Goal: Navigation & Orientation: Find specific page/section

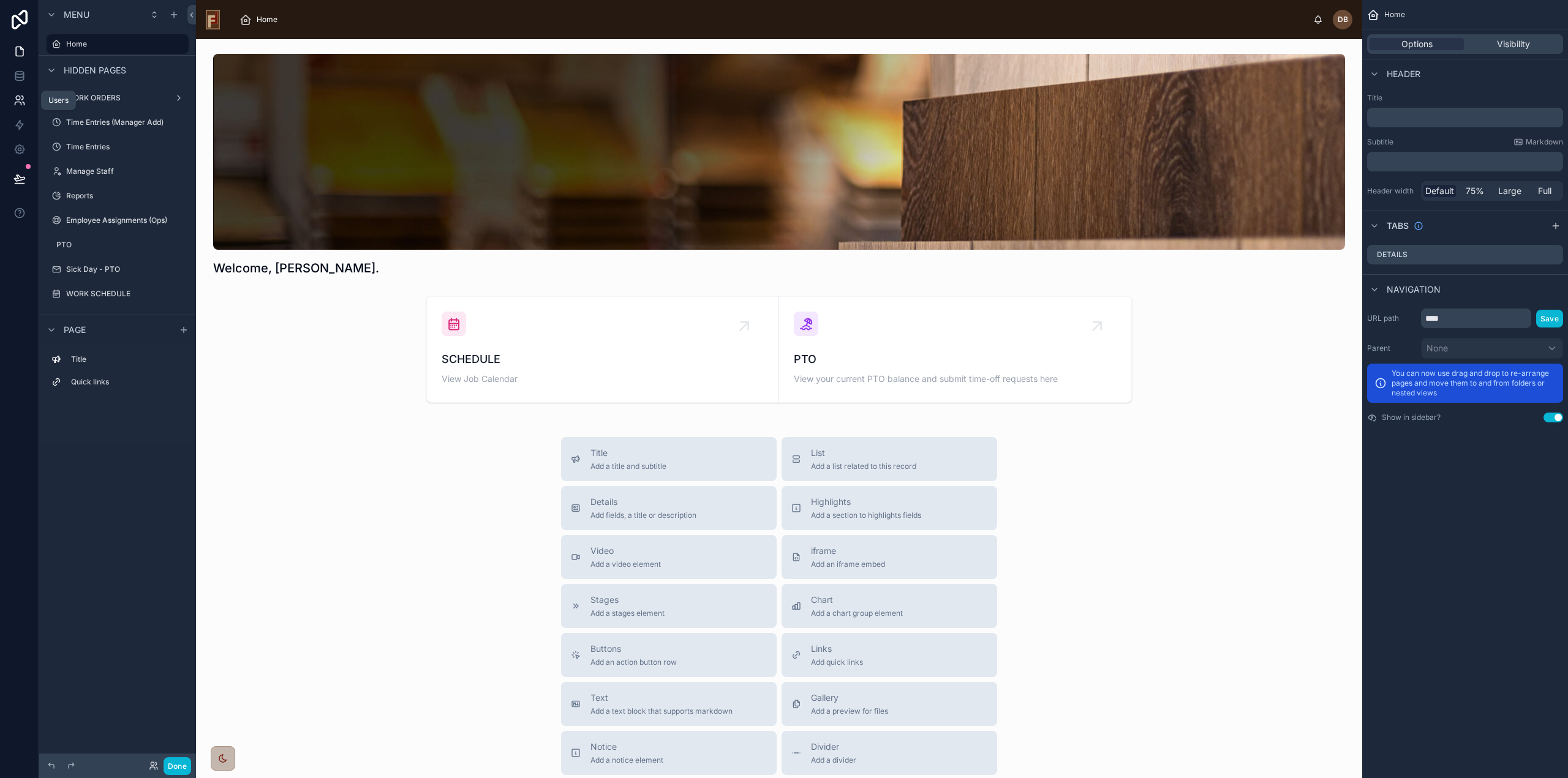
click at [22, 103] on icon at bounding box center [20, 101] width 12 height 12
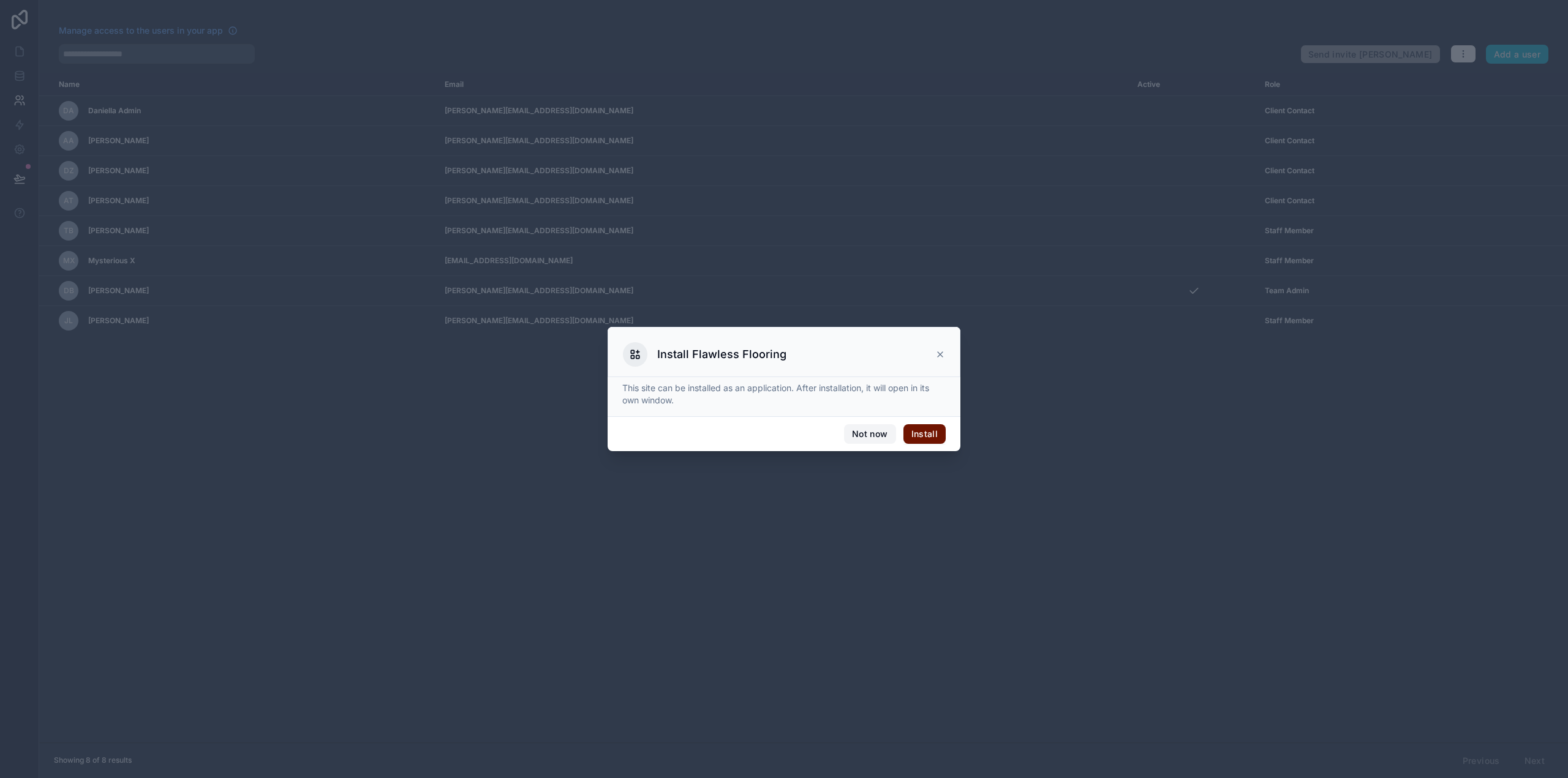
click at [864, 432] on button "Not now" at bounding box center [869, 433] width 52 height 19
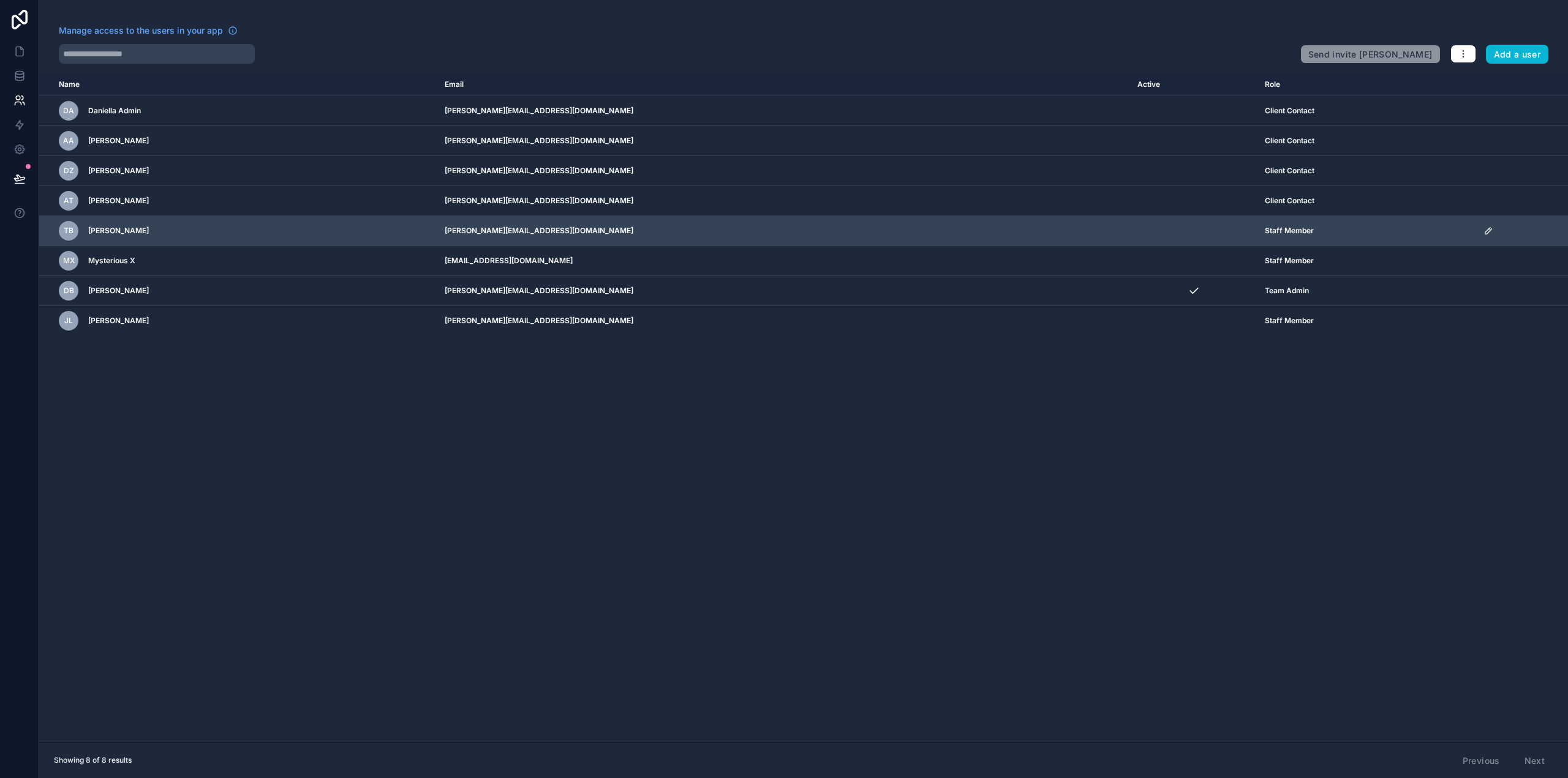
click at [112, 228] on span "[PERSON_NAME]" at bounding box center [119, 231] width 61 height 10
click at [1337, 231] on div "Staff Member" at bounding box center [1367, 231] width 205 height 10
click at [1265, 226] on span "Staff Member" at bounding box center [1289, 231] width 49 height 10
click at [1483, 229] on icon "scrollable content" at bounding box center [1488, 231] width 10 height 10
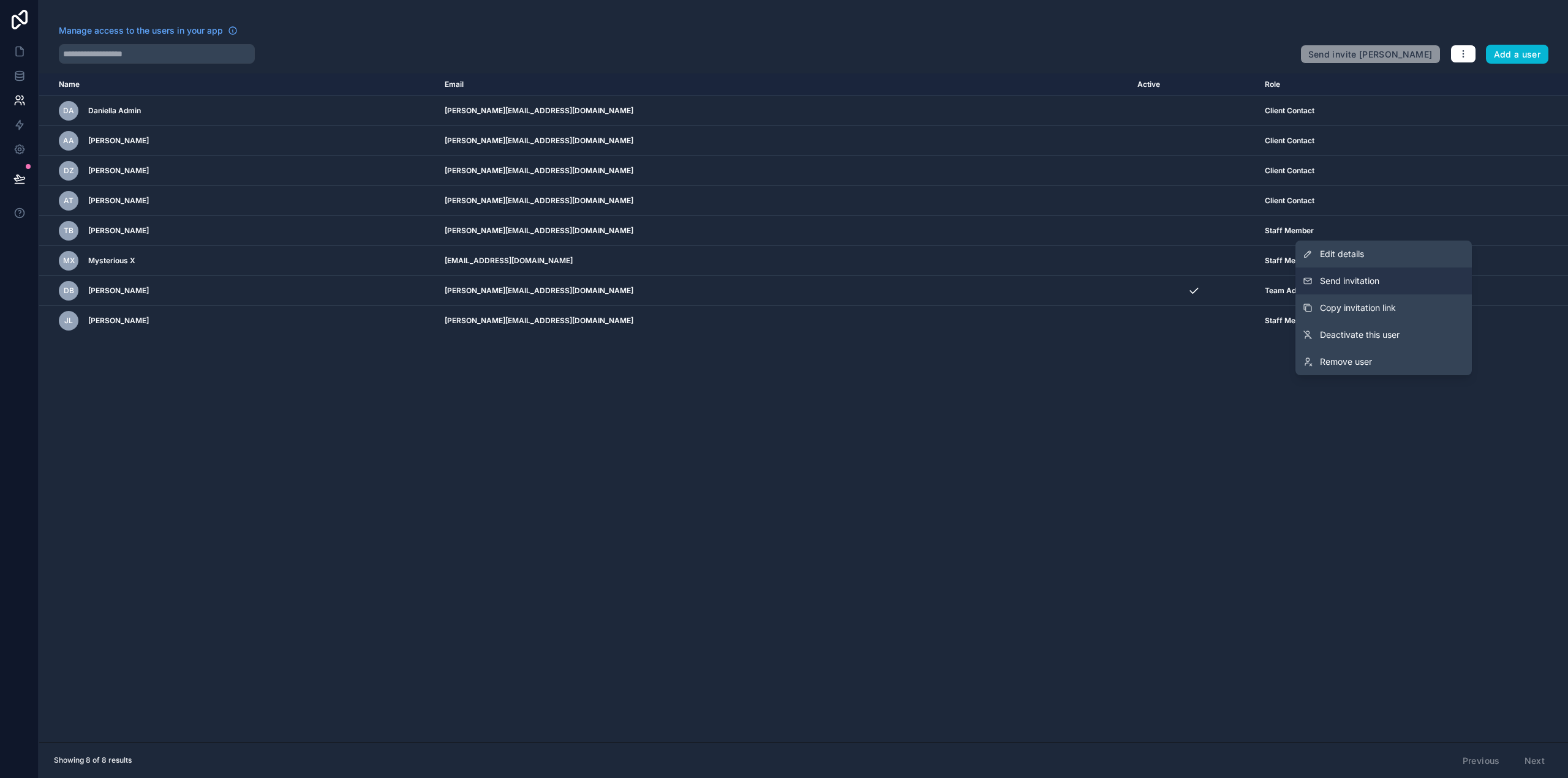
click at [1352, 283] on span "Send invitation" at bounding box center [1349, 281] width 59 height 12
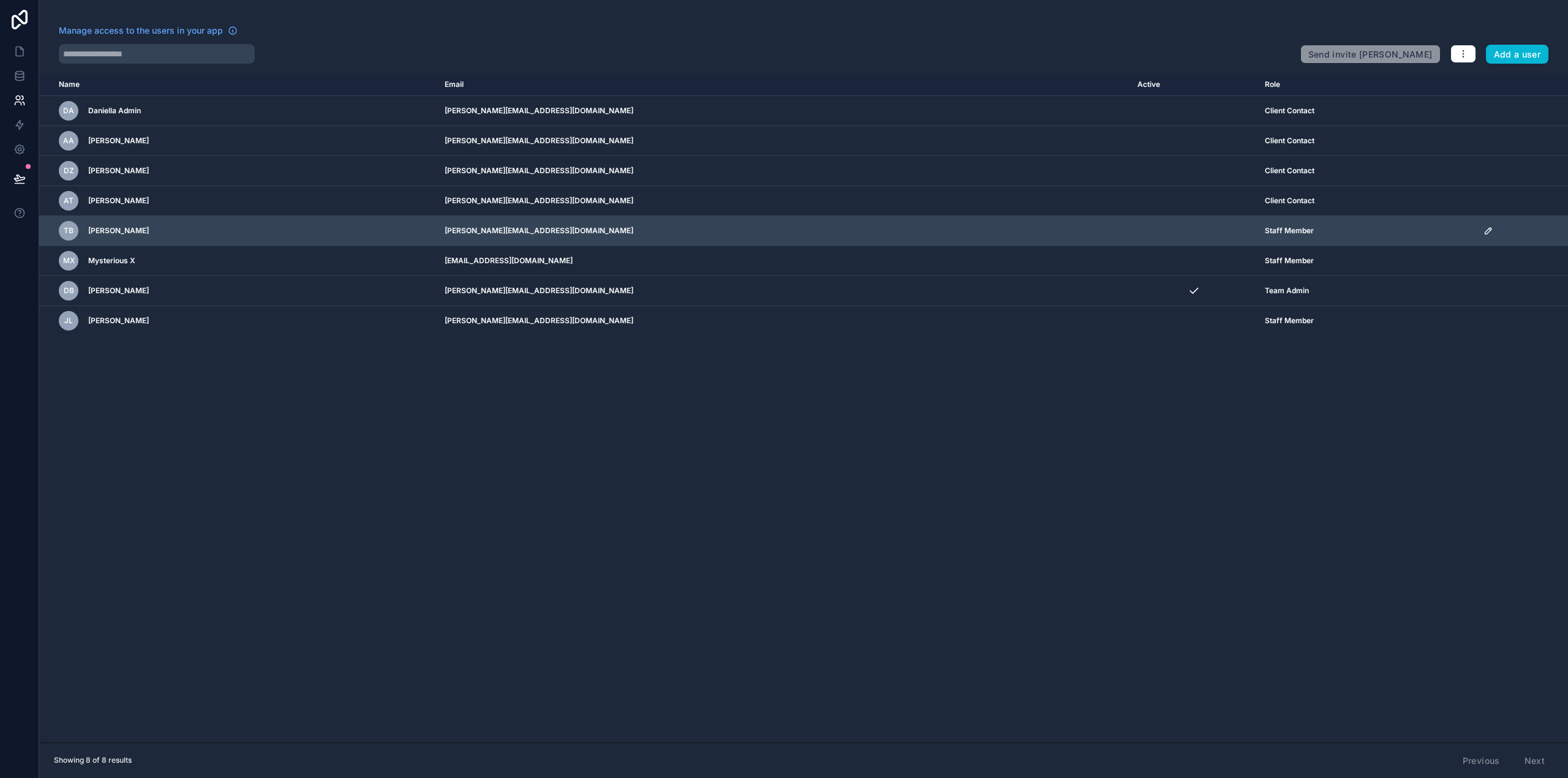
click at [1483, 231] on icon "scrollable content" at bounding box center [1488, 231] width 10 height 10
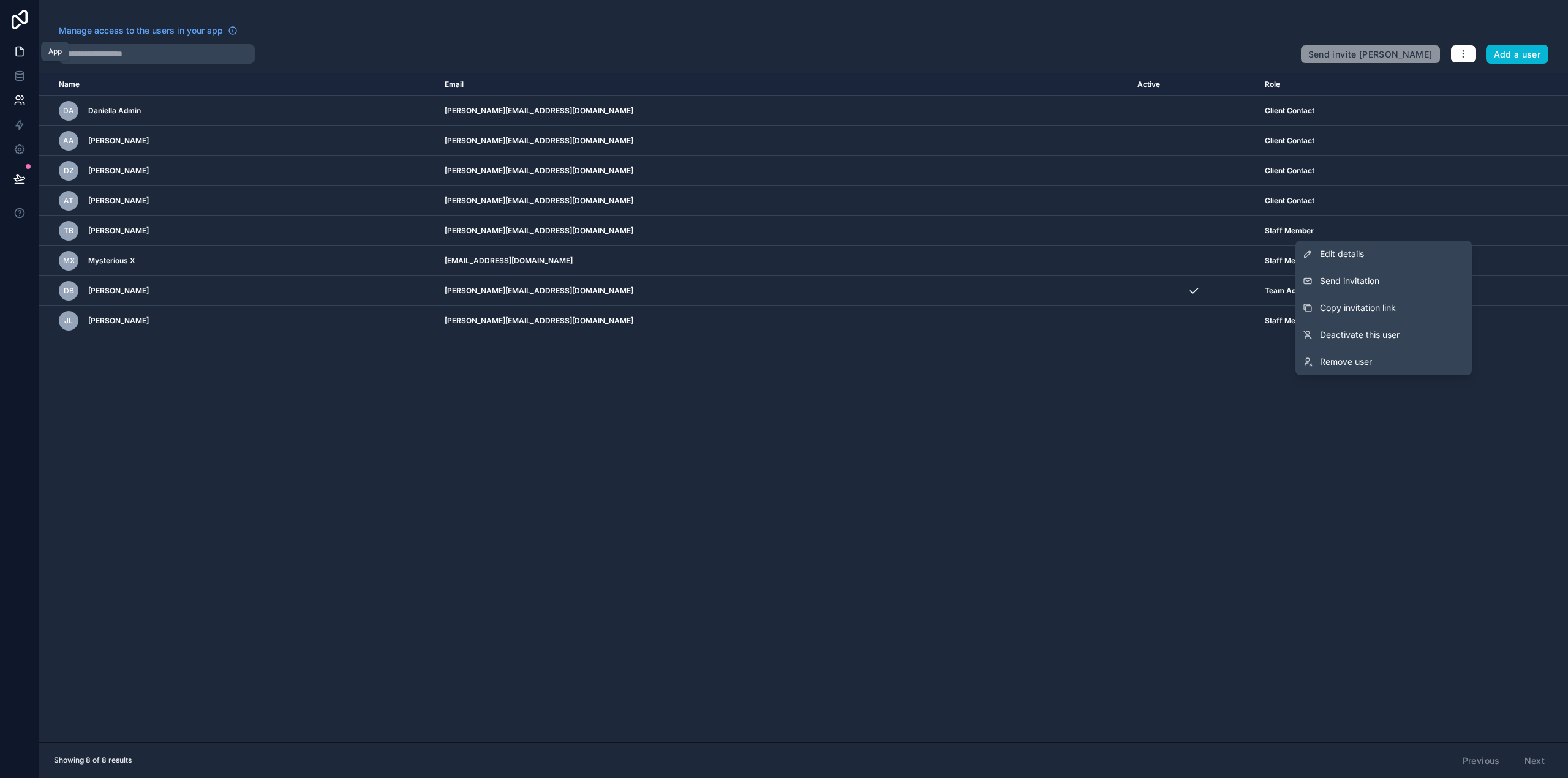
click at [17, 55] on icon at bounding box center [20, 52] width 12 height 12
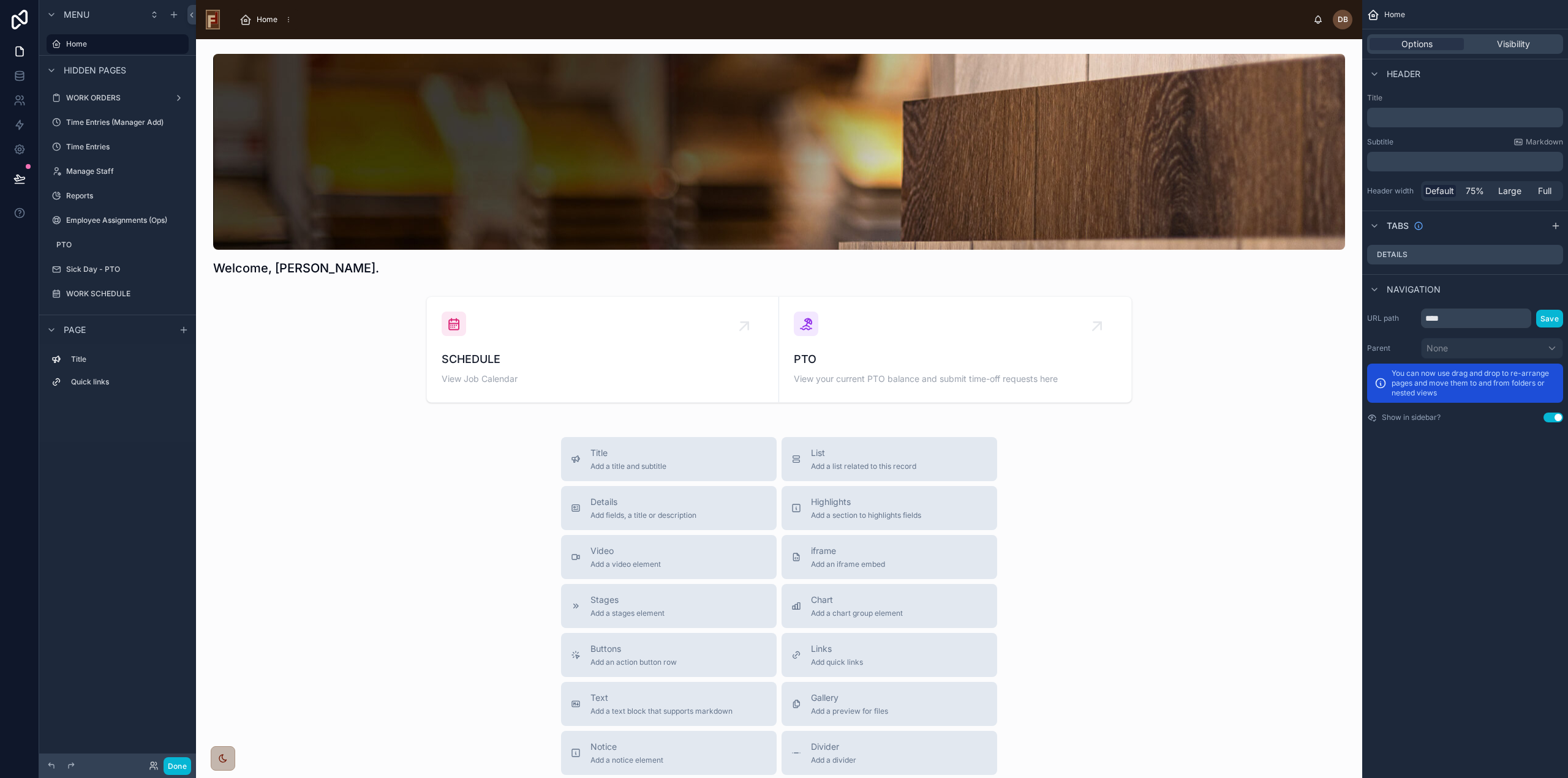
click at [263, 16] on span "Home" at bounding box center [266, 19] width 21 height 10
click at [152, 769] on icon at bounding box center [153, 766] width 10 height 10
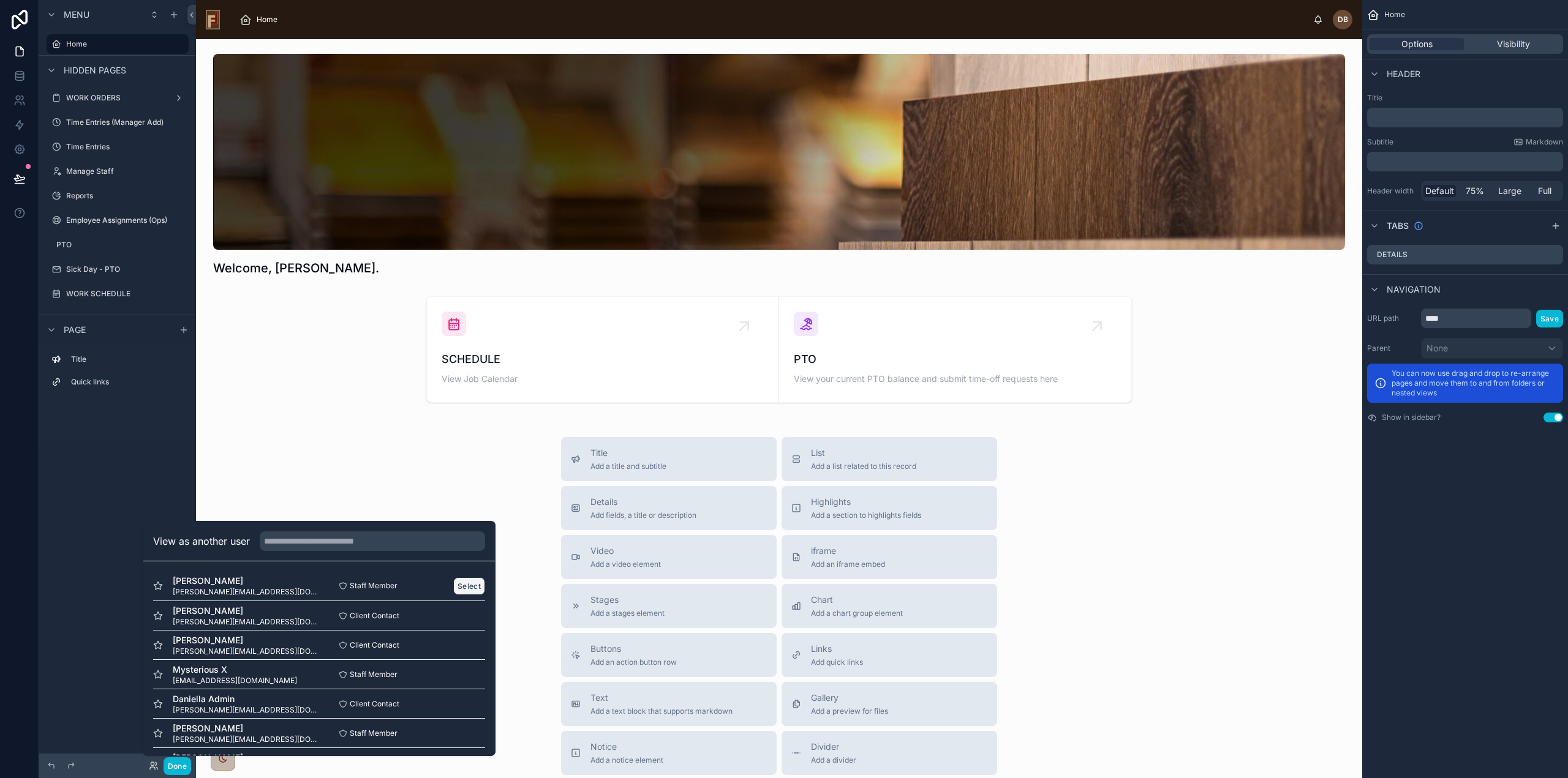
click at [463, 586] on button "Select" at bounding box center [469, 586] width 32 height 18
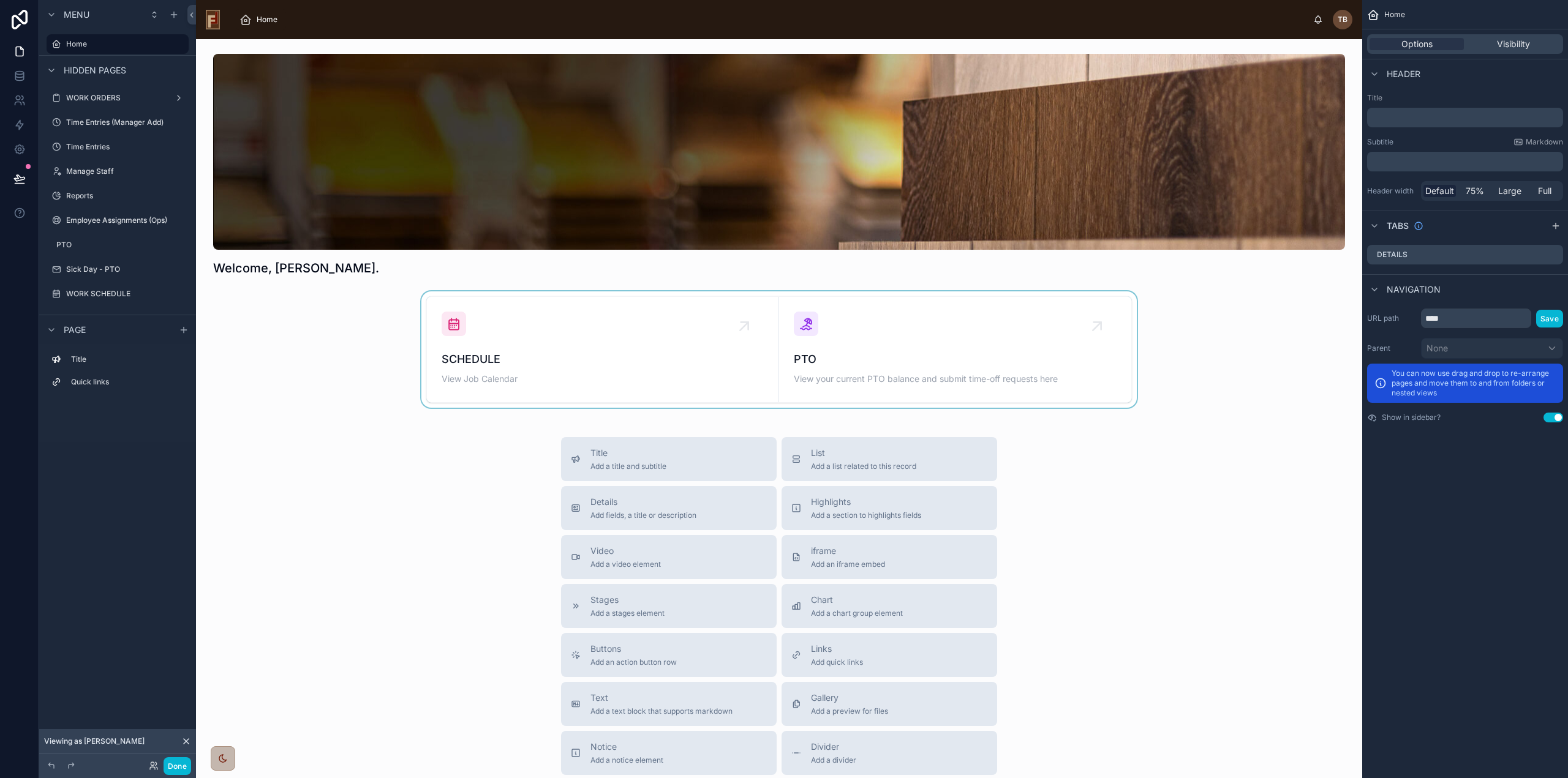
click at [607, 328] on div at bounding box center [778, 349] width 1146 height 116
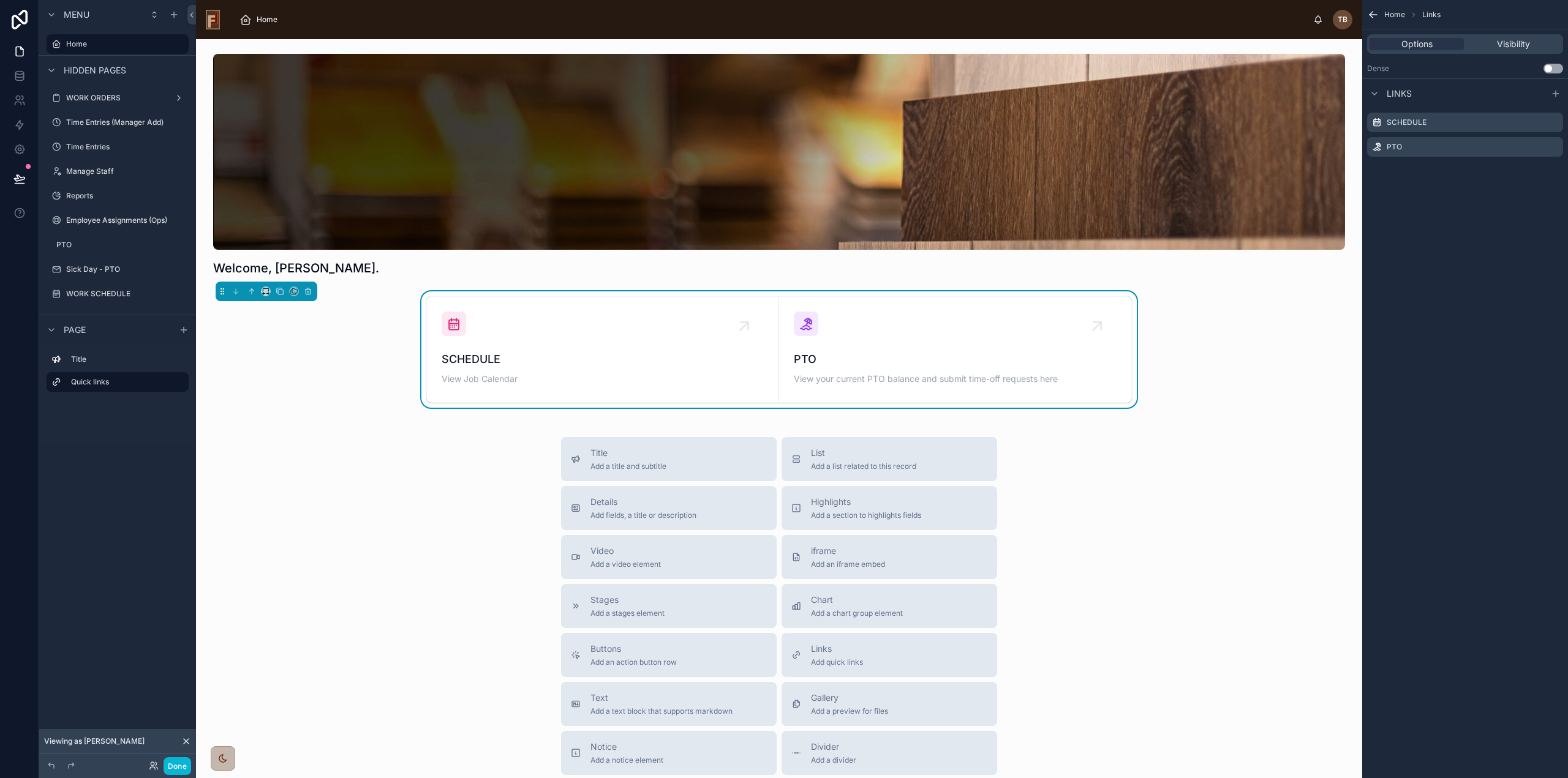
click at [607, 328] on div "SCHEDULE View Job Calendar" at bounding box center [603, 349] width 323 height 76
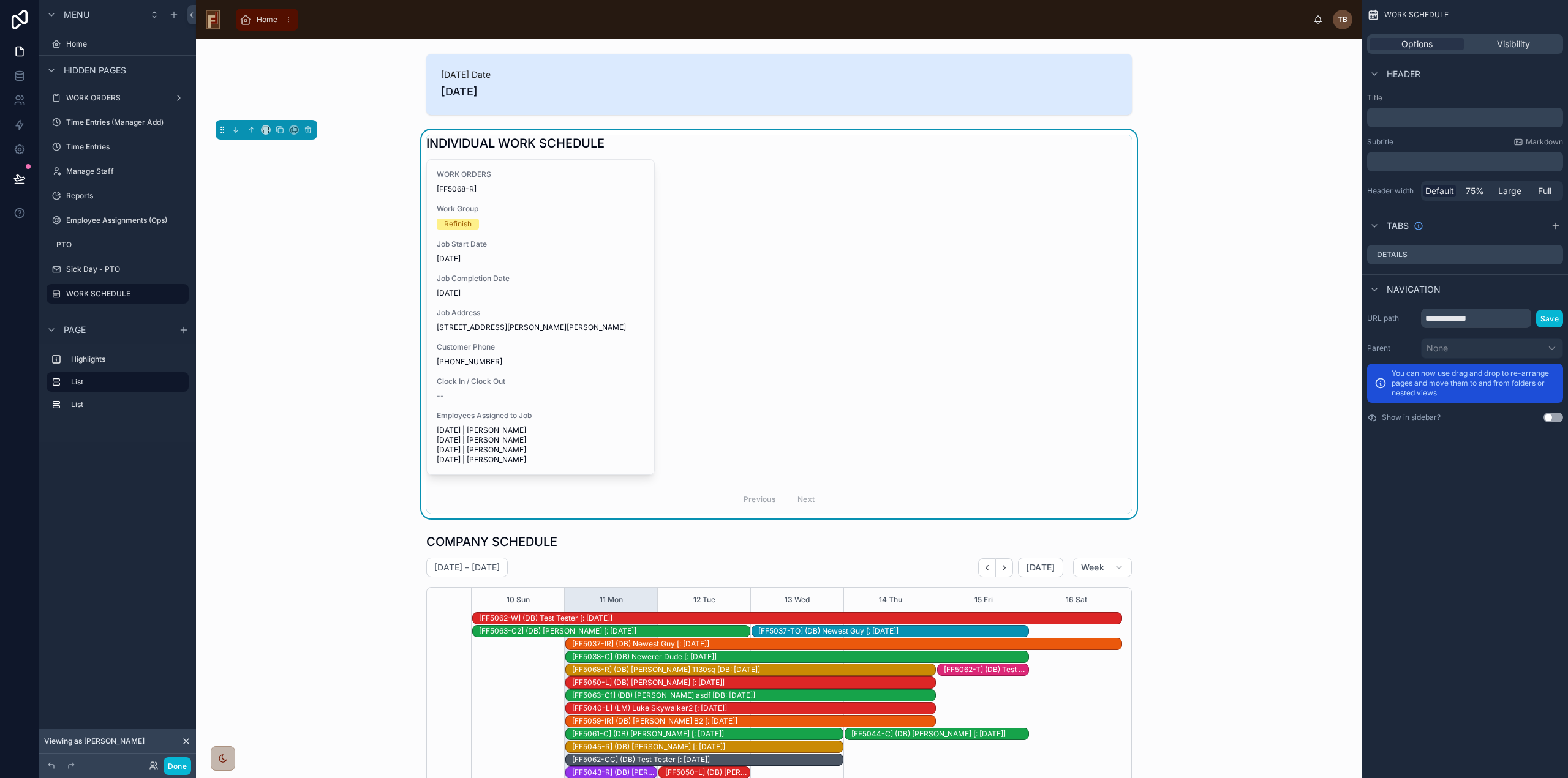
click at [276, 25] on div "Home" at bounding box center [267, 19] width 55 height 19
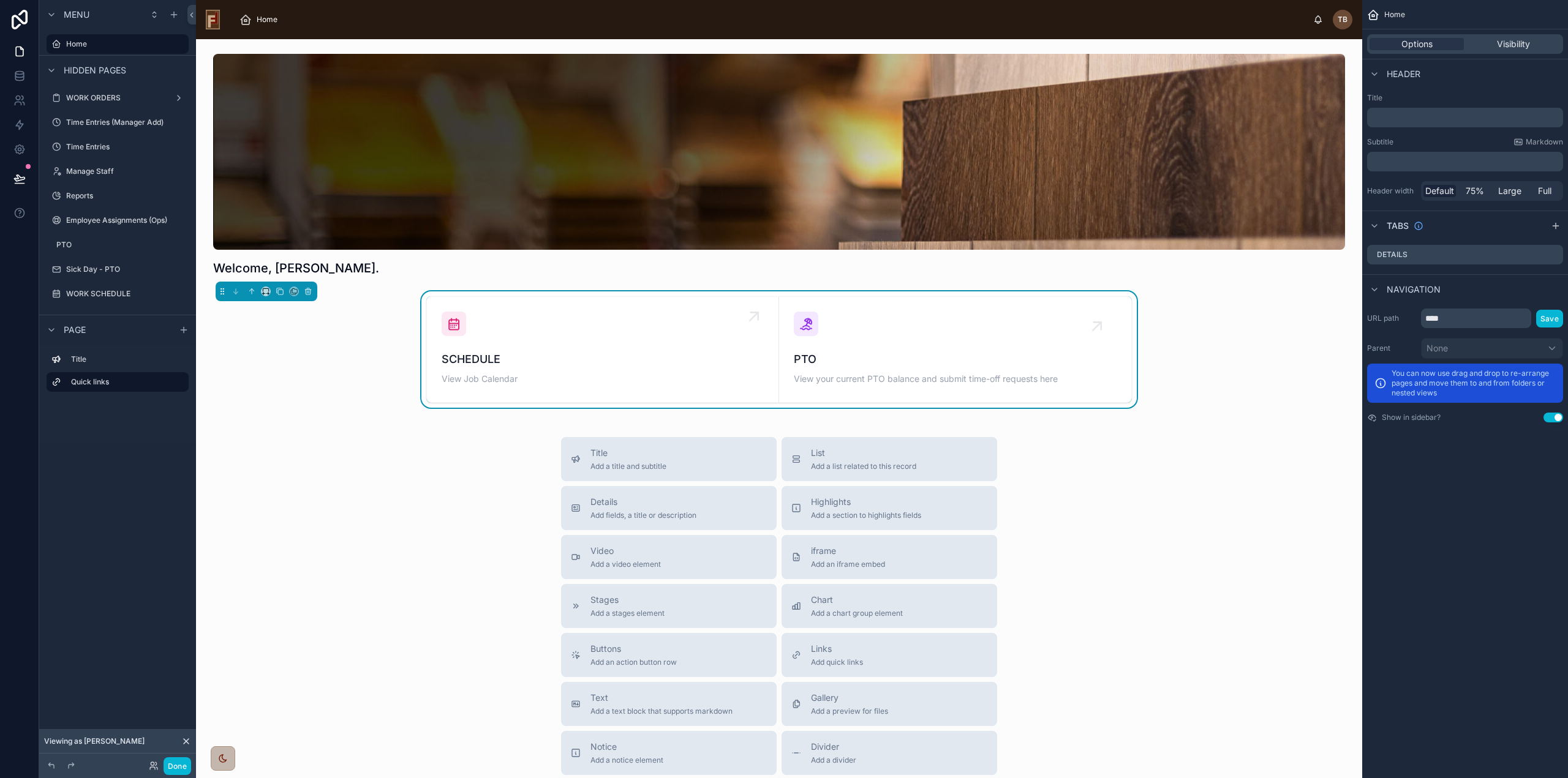
click at [634, 358] on span "SCHEDULE" at bounding box center [603, 359] width 323 height 17
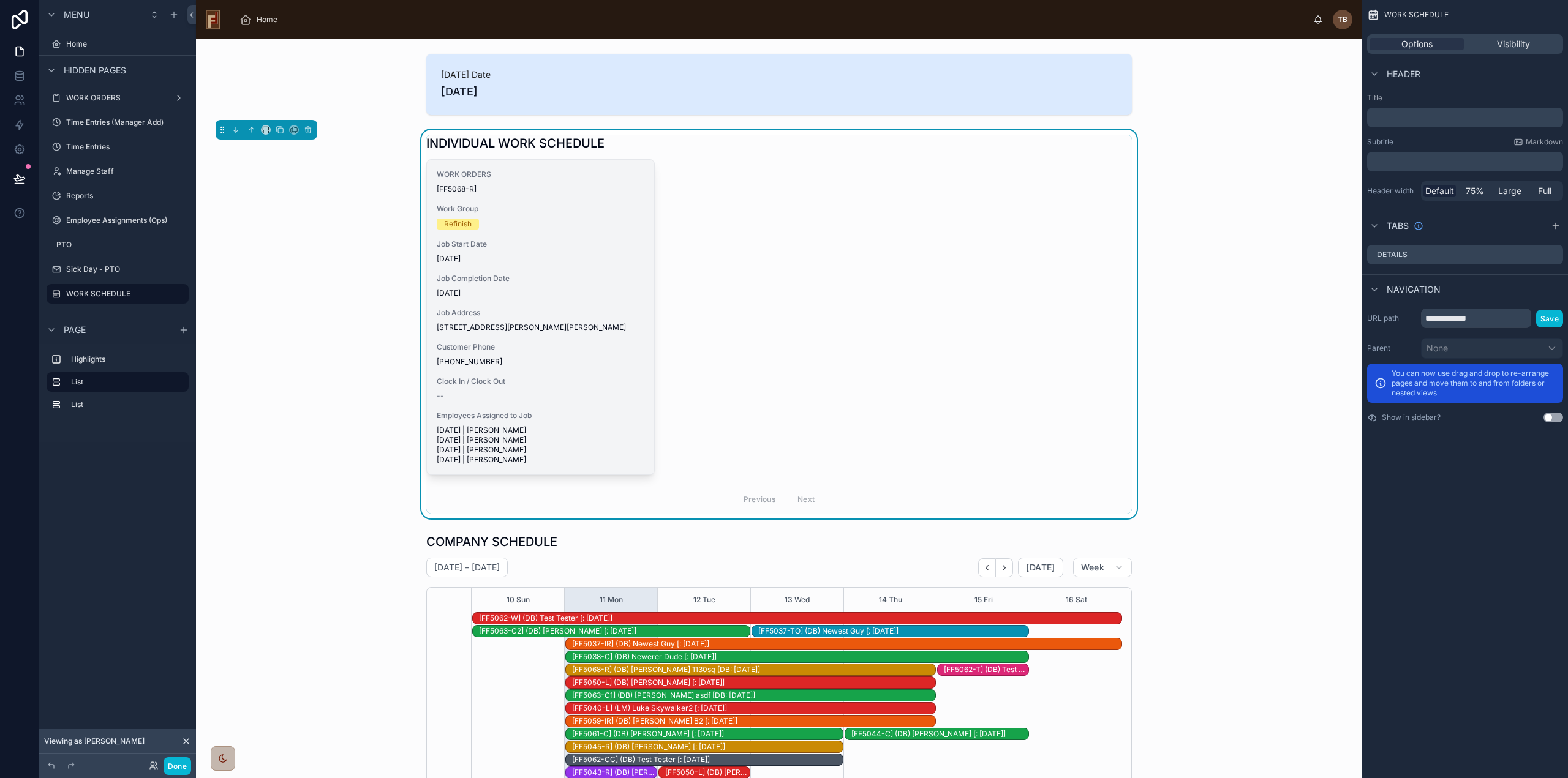
click at [577, 296] on span "8/14/2025" at bounding box center [540, 293] width 208 height 10
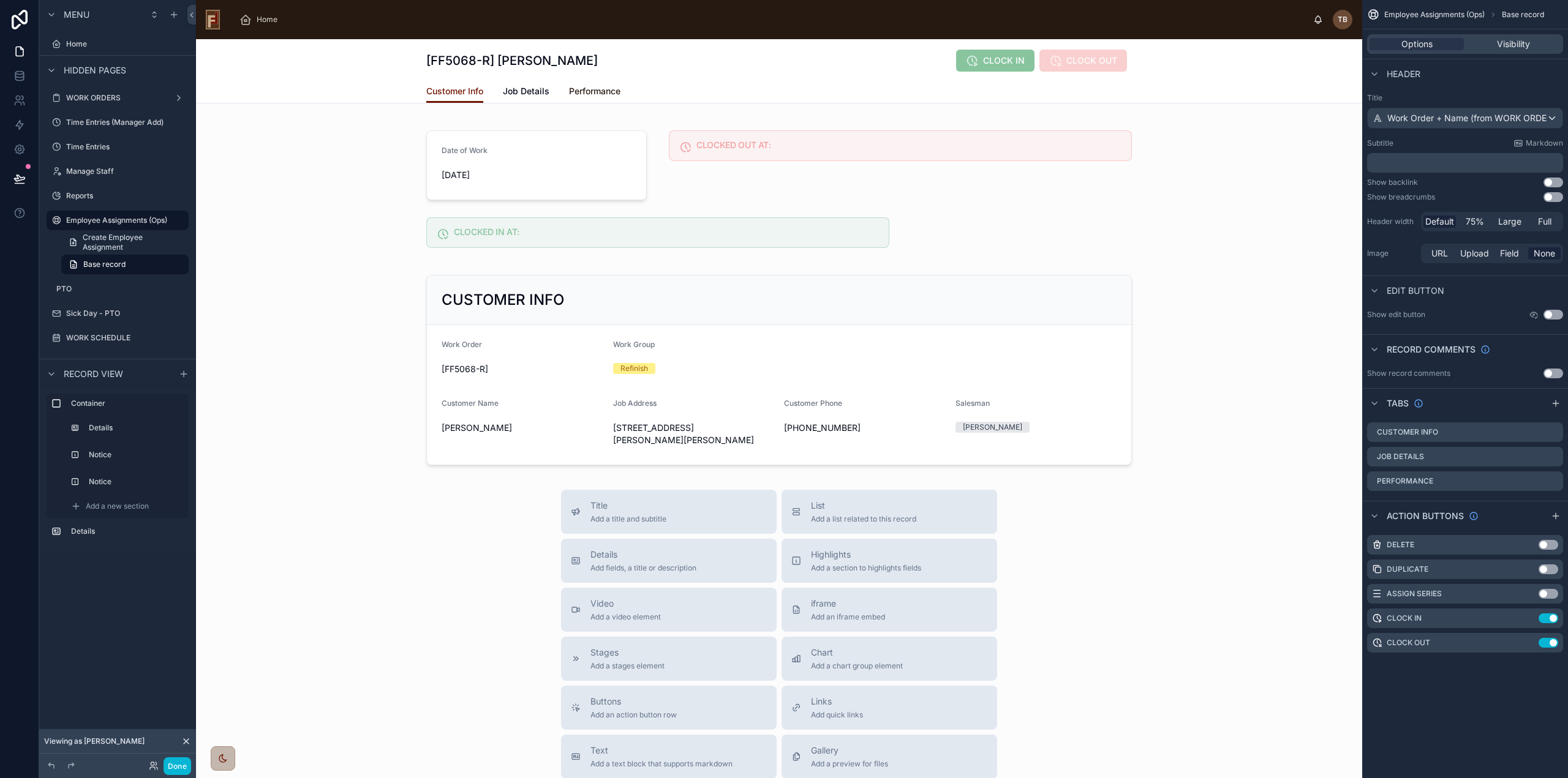
click at [585, 89] on span "Performance" at bounding box center [594, 92] width 52 height 12
